Goal: Task Accomplishment & Management: Manage account settings

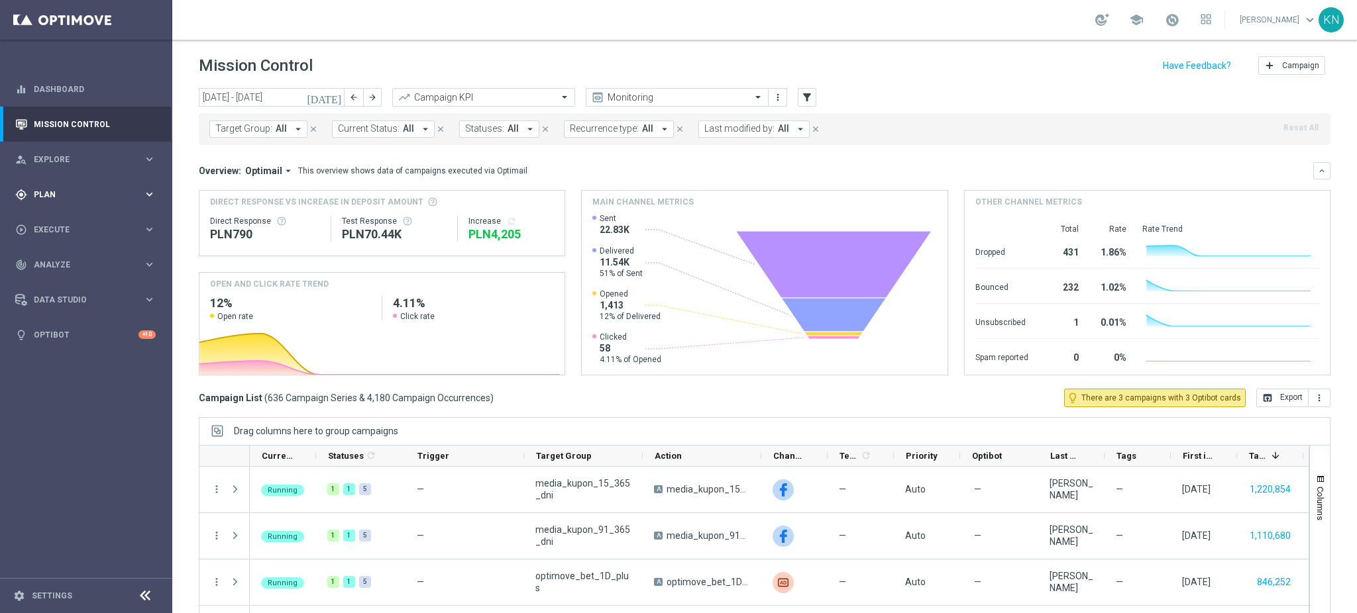
click at [58, 198] on span "Plan" at bounding box center [88, 195] width 109 height 8
drag, startPoint x: 66, startPoint y: 225, endPoint x: 87, endPoint y: 231, distance: 21.4
click at [66, 225] on link "Target Groups" at bounding box center [85, 222] width 103 height 11
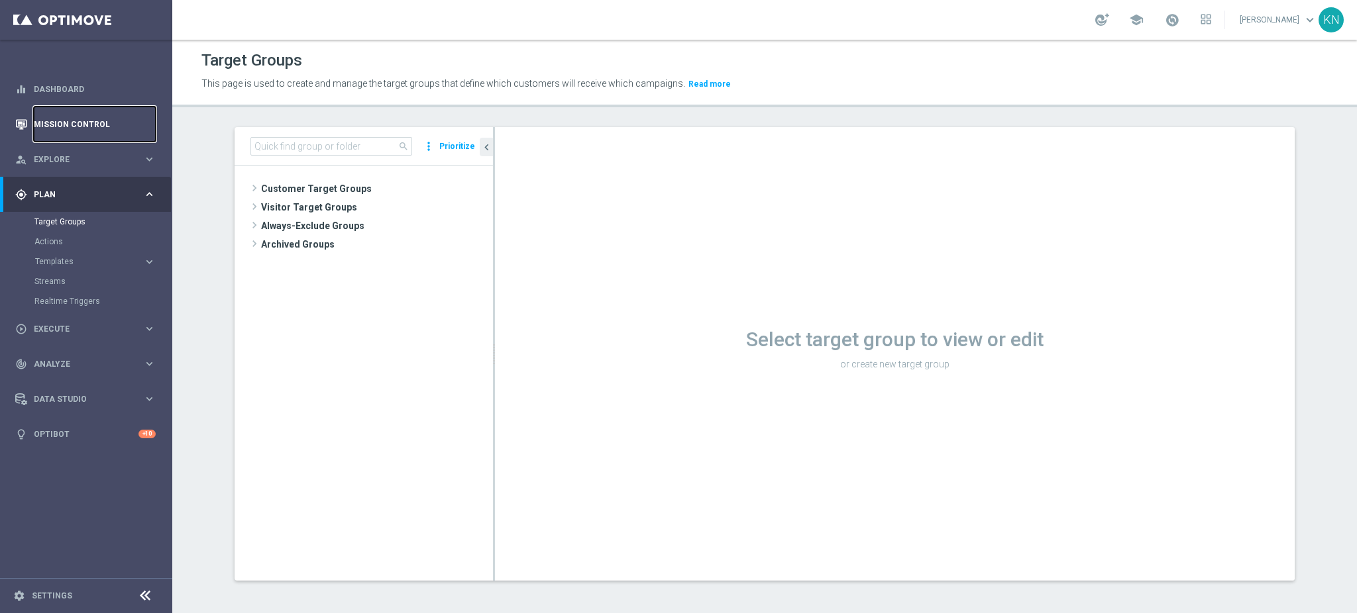
click at [91, 130] on link "Mission Control" at bounding box center [95, 124] width 122 height 35
